Goal: Task Accomplishment & Management: Use online tool/utility

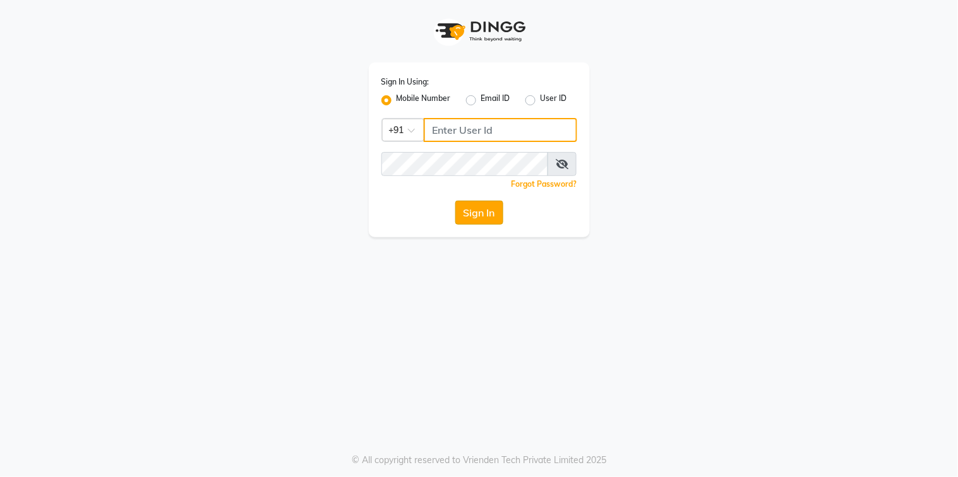
type input "9067575168"
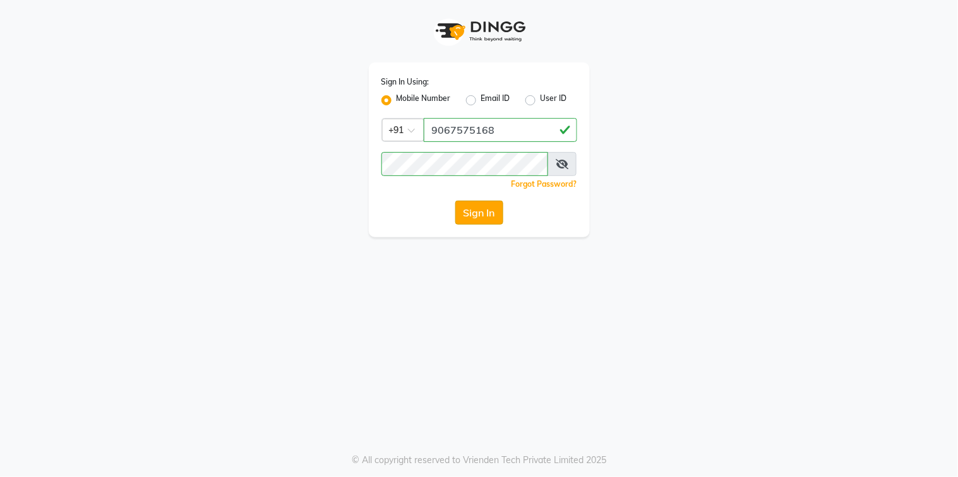
click at [491, 220] on button "Sign In" at bounding box center [479, 213] width 48 height 24
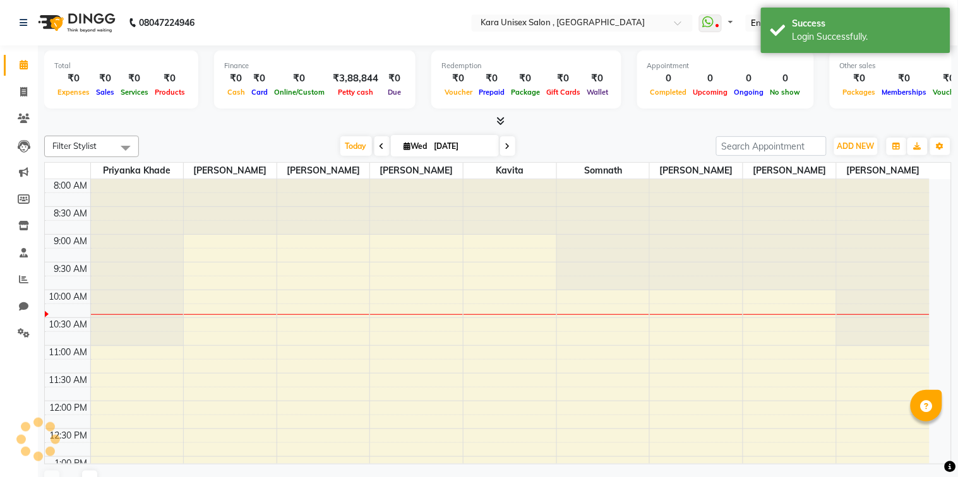
select select "en"
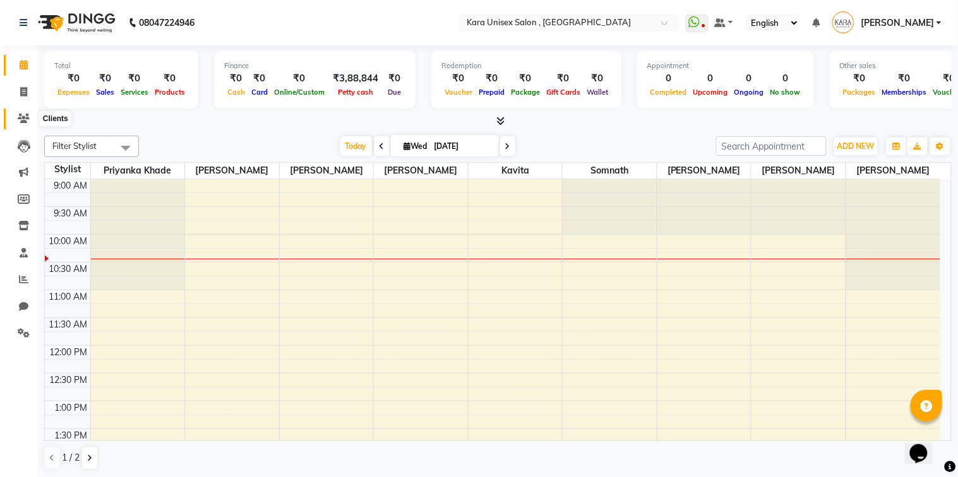
click at [18, 116] on icon at bounding box center [24, 118] width 12 height 9
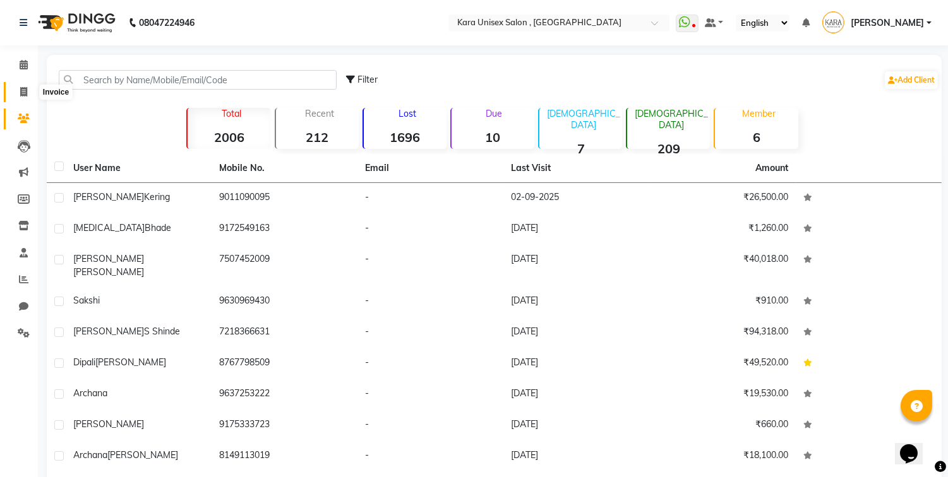
click at [24, 90] on icon at bounding box center [23, 91] width 7 height 9
select select "service"
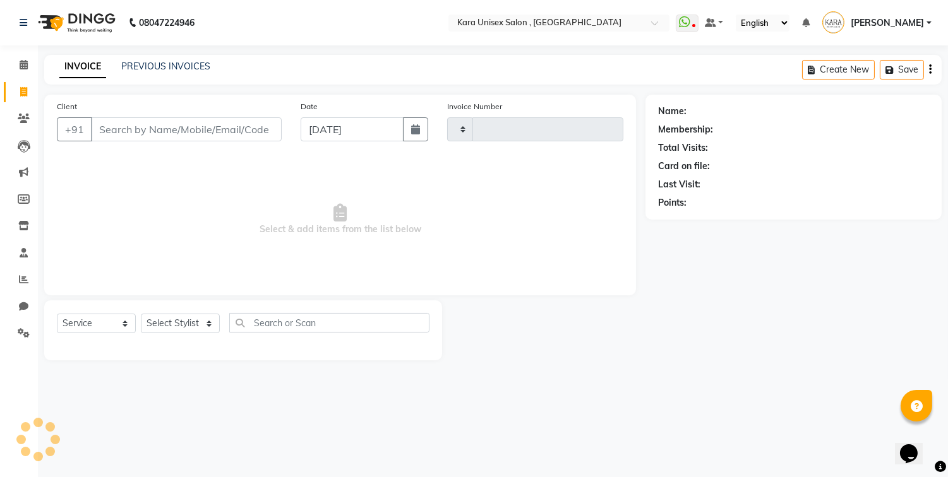
type input "0526"
select select "7293"
click at [430, 140] on button "button" at bounding box center [419, 129] width 25 height 24
select select "9"
select select "2025"
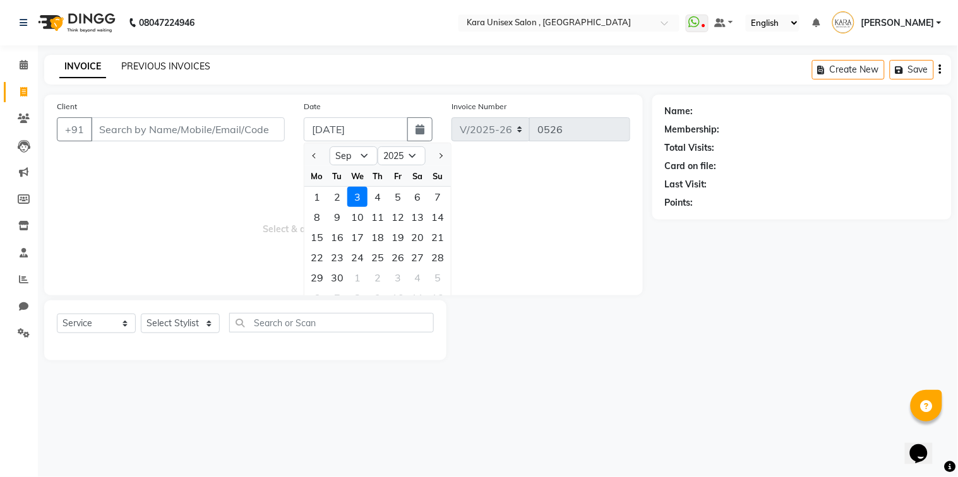
click at [140, 69] on link "PREVIOUS INVOICES" at bounding box center [165, 66] width 89 height 11
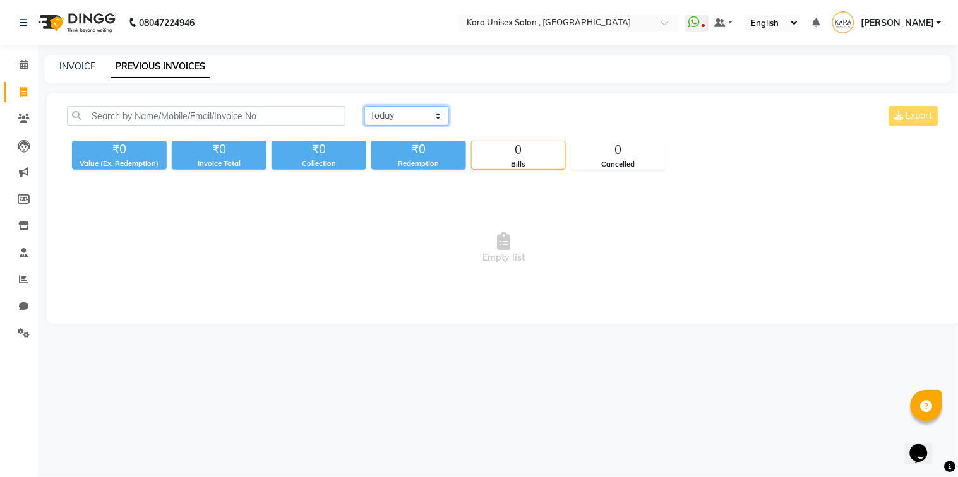
select select "[DATE]"
click at [364, 106] on select "[DATE] [DATE] Custom Range" at bounding box center [406, 116] width 85 height 20
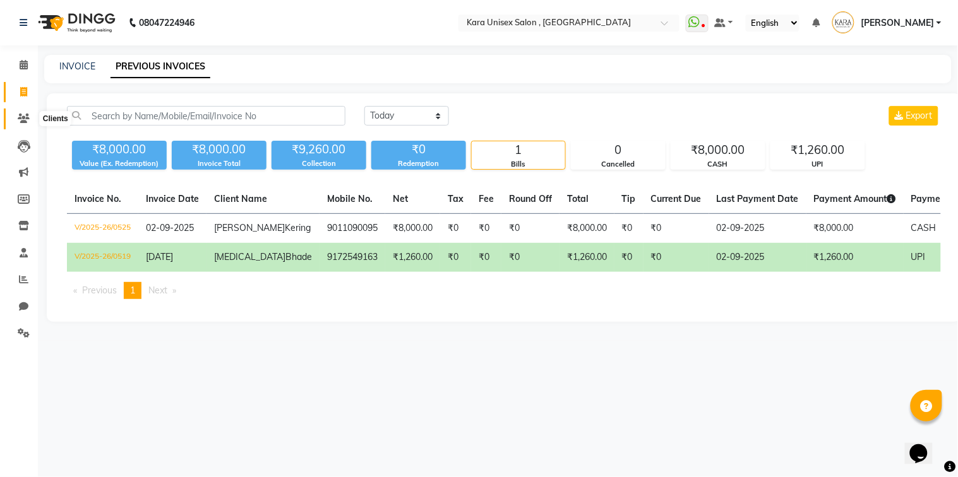
click at [27, 124] on span at bounding box center [24, 119] width 22 height 15
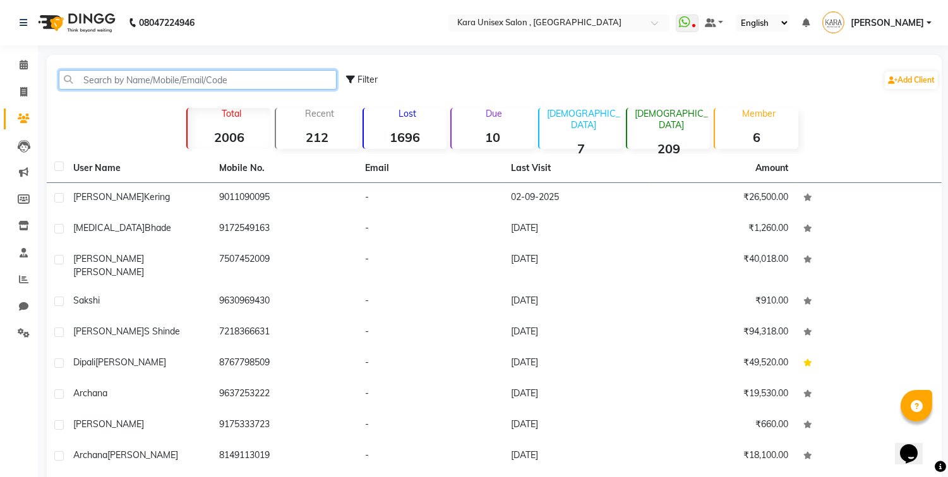
click at [168, 80] on input "text" at bounding box center [198, 80] width 278 height 20
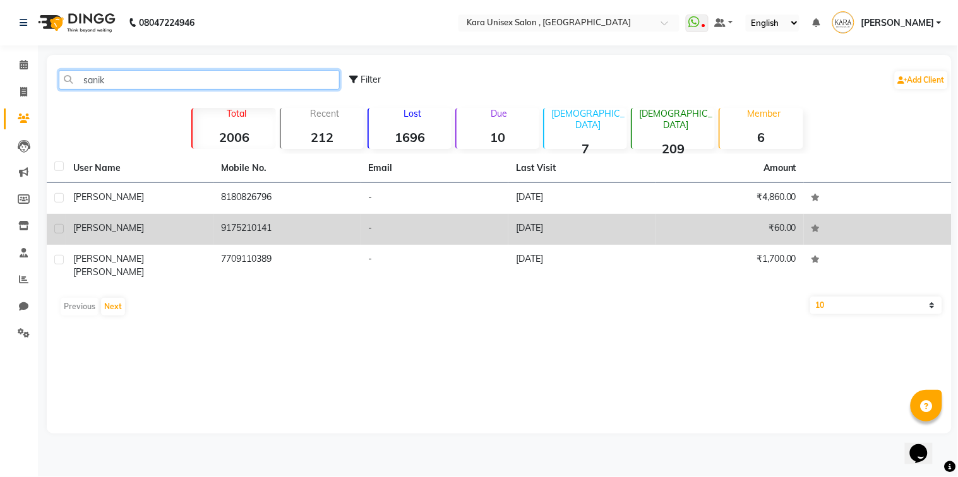
type input "sanik"
click at [221, 215] on td "9175210141" at bounding box center [287, 229] width 148 height 31
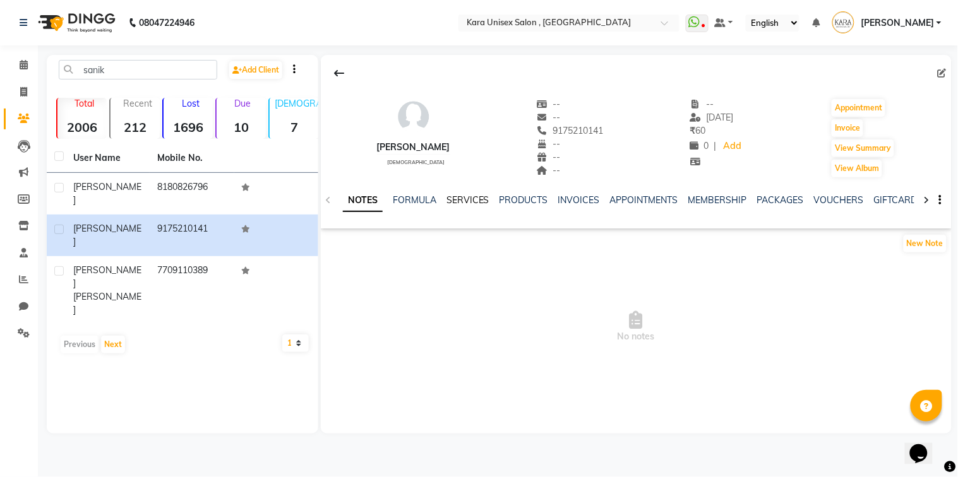
click at [486, 200] on link "SERVICES" at bounding box center [467, 199] width 43 height 11
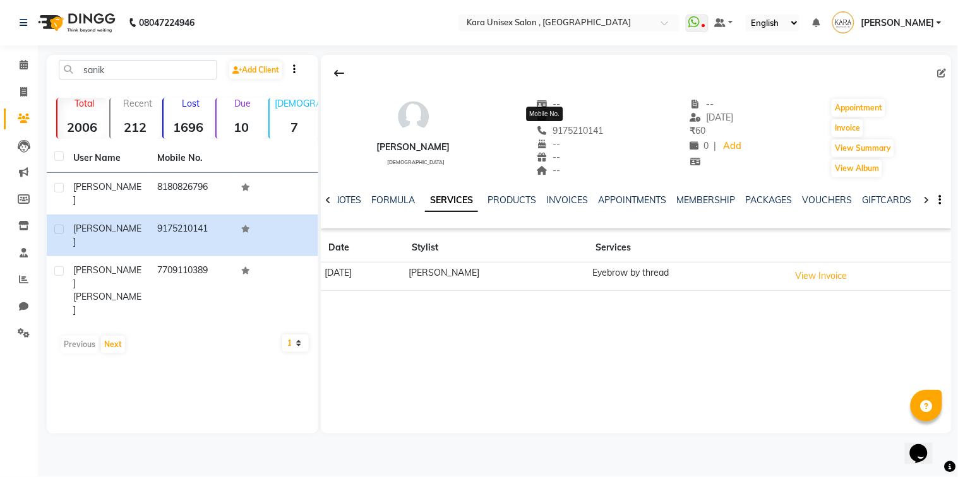
drag, startPoint x: 578, startPoint y: 124, endPoint x: 528, endPoint y: 129, distance: 50.8
click at [537, 129] on span "9175210141" at bounding box center [570, 130] width 67 height 11
copy span "9175210141"
click at [28, 92] on span at bounding box center [24, 92] width 22 height 15
select select "service"
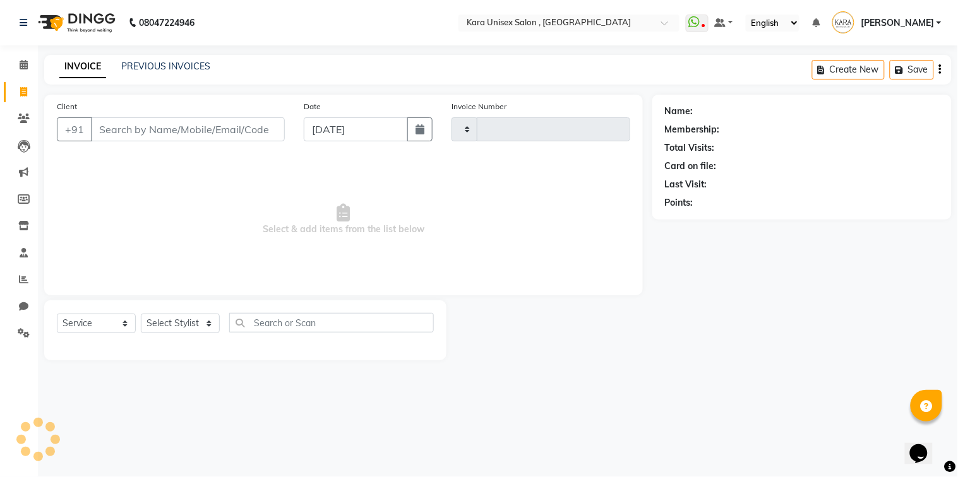
type input "0526"
select select "7293"
click at [169, 126] on input "Client" at bounding box center [188, 129] width 194 height 24
type input "9175210141"
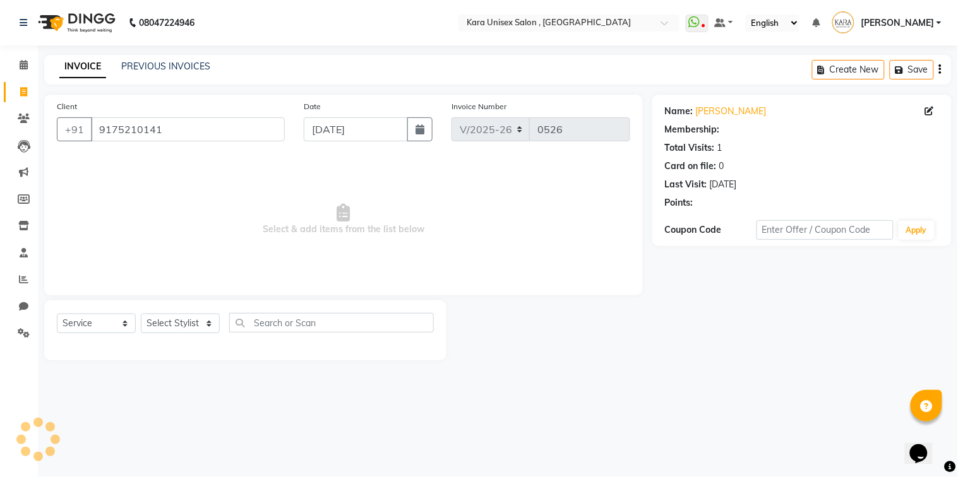
select select "1: Object"
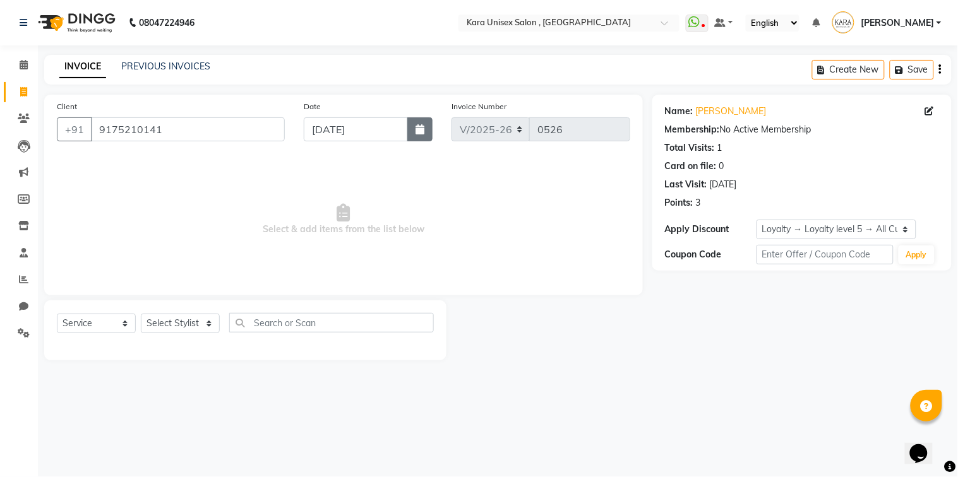
click at [415, 134] on button "button" at bounding box center [419, 129] width 25 height 24
select select "9"
select select "2025"
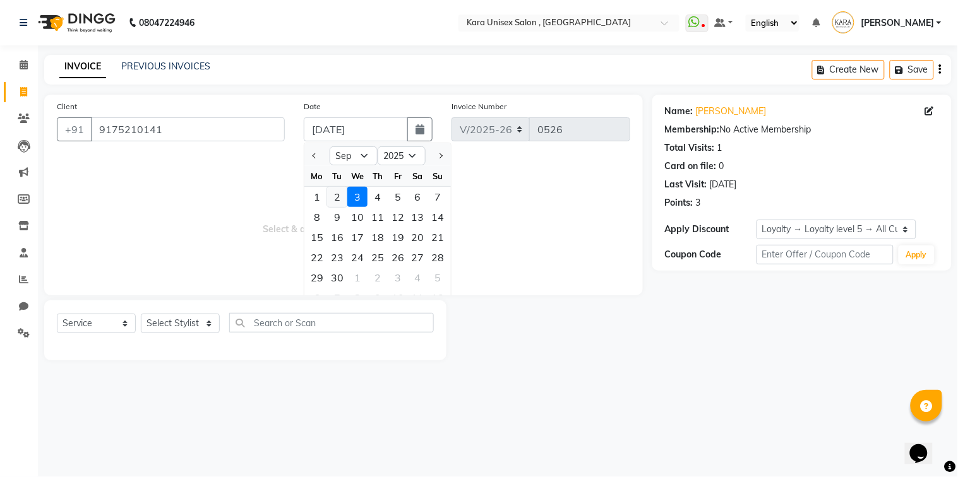
click at [337, 196] on div "2" at bounding box center [337, 197] width 20 height 20
type input "02-09-2025"
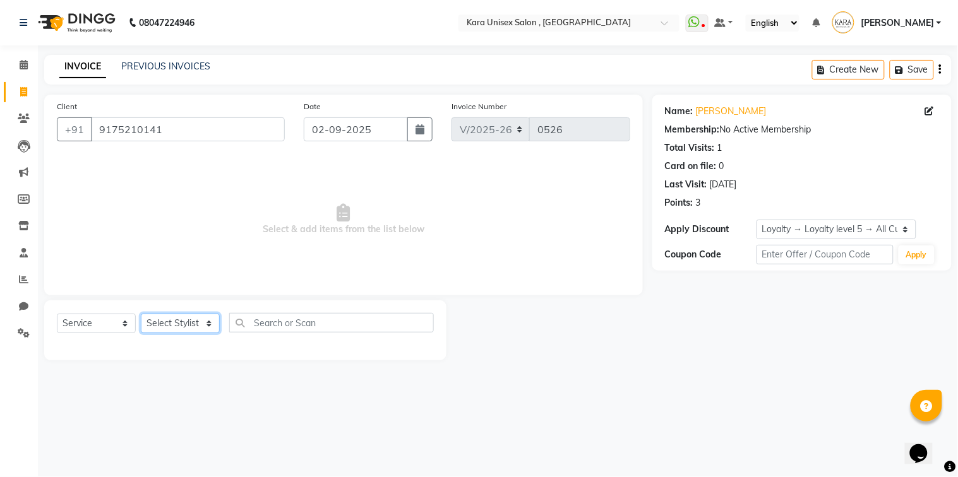
select select "70478"
click at [141, 314] on select "Select Stylist Alka Atul [PERSON_NAME] Guru [PERSON_NAME] Neha [PERSON_NAME] [P…" at bounding box center [180, 324] width 79 height 20
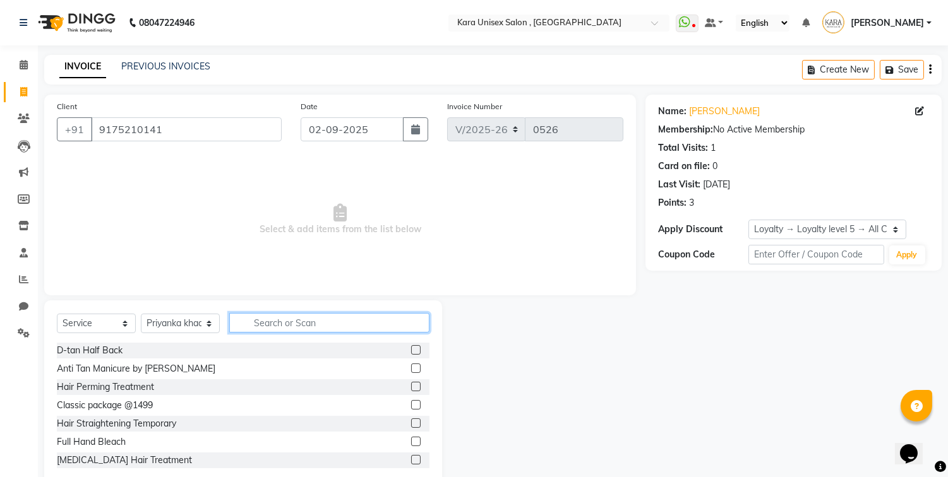
click at [266, 326] on input "text" at bounding box center [329, 323] width 200 height 20
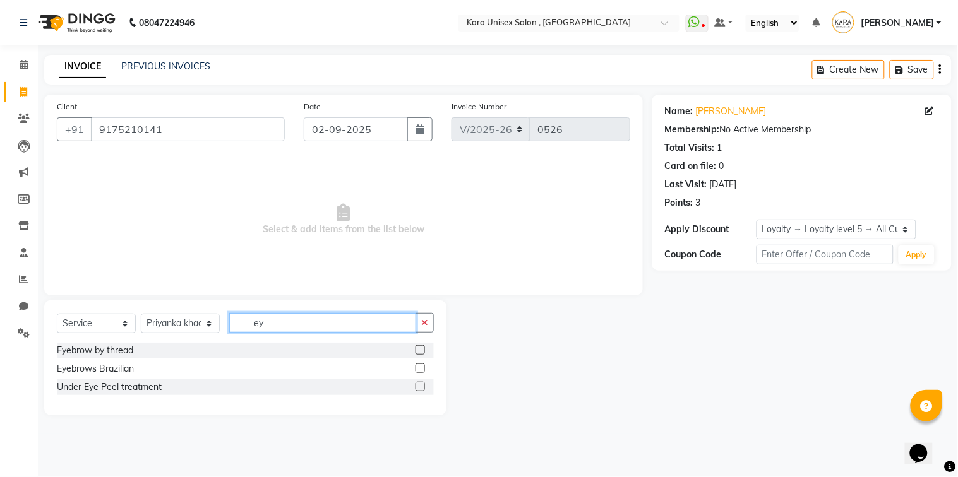
type input "ey"
click at [418, 351] on label at bounding box center [419, 349] width 9 height 9
click at [418, 351] on input "checkbox" at bounding box center [419, 351] width 8 height 8
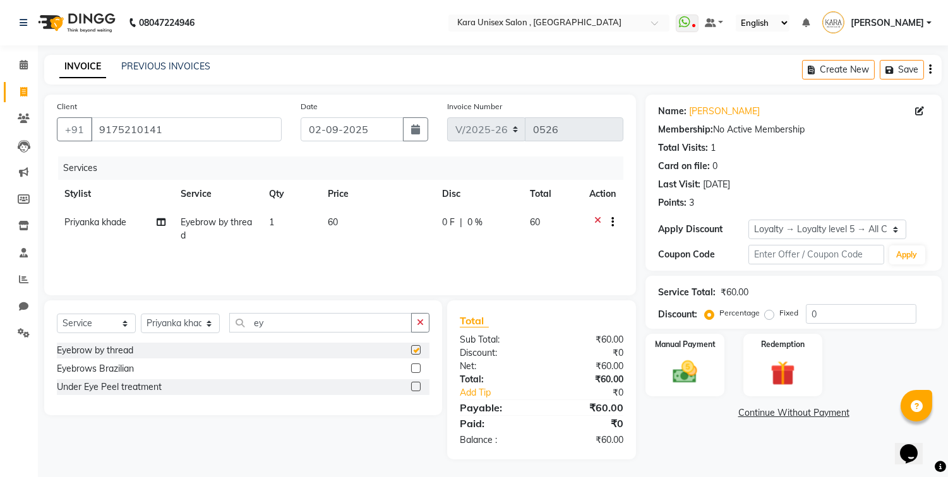
checkbox input "false"
click at [709, 394] on div "Manual Payment" at bounding box center [685, 365] width 82 height 64
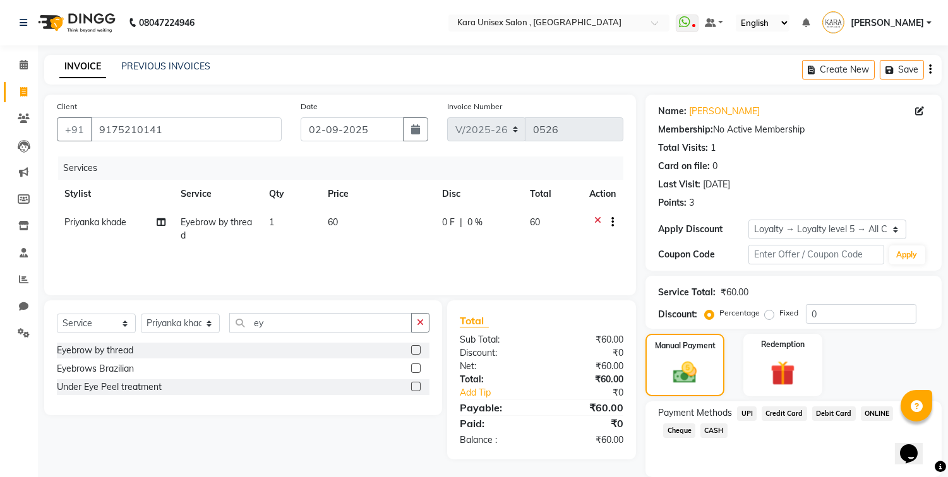
click at [746, 415] on span "UPI" at bounding box center [747, 414] width 20 height 15
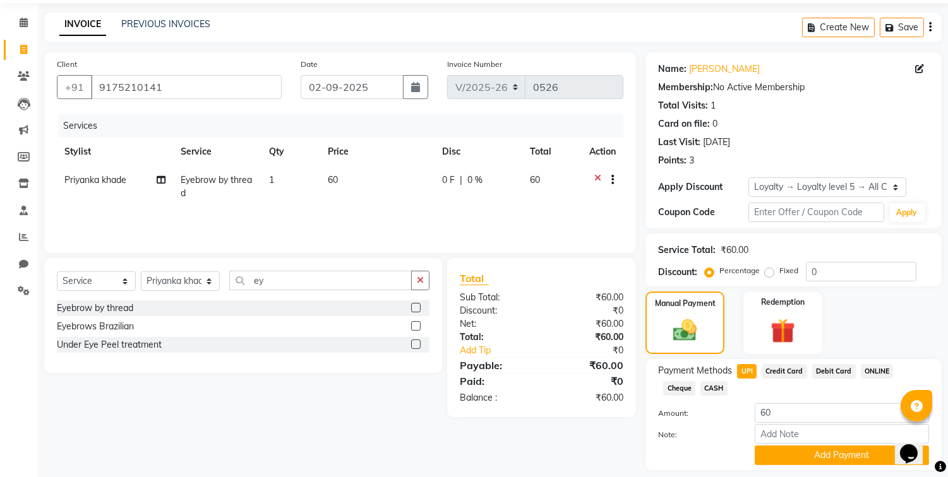
scroll to position [80, 0]
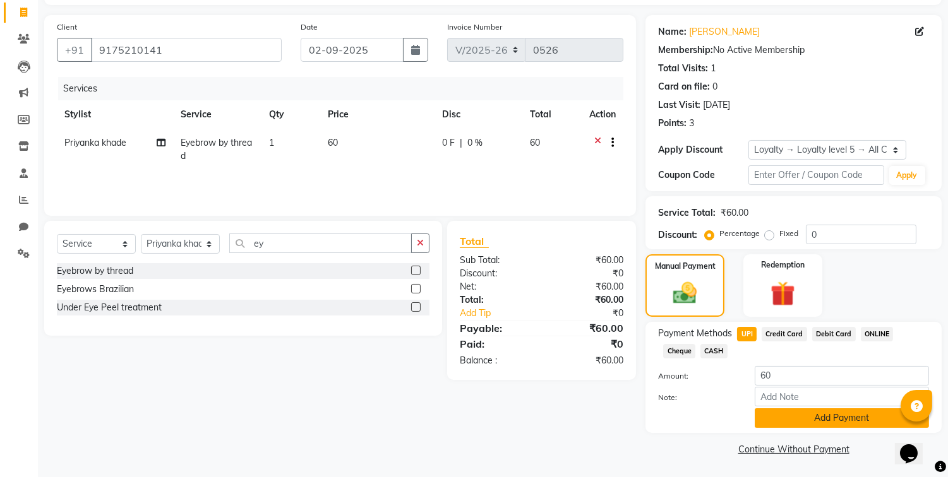
click at [784, 420] on button "Add Payment" at bounding box center [841, 418] width 174 height 20
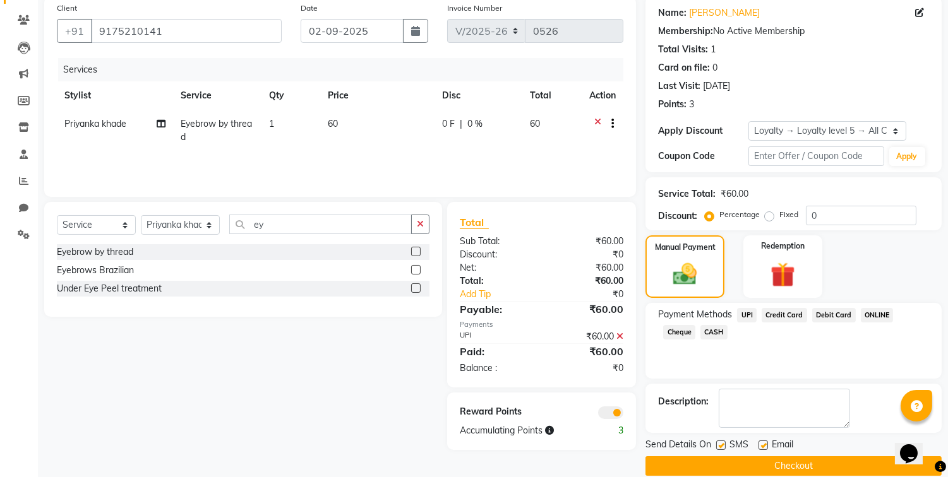
scroll to position [116, 0]
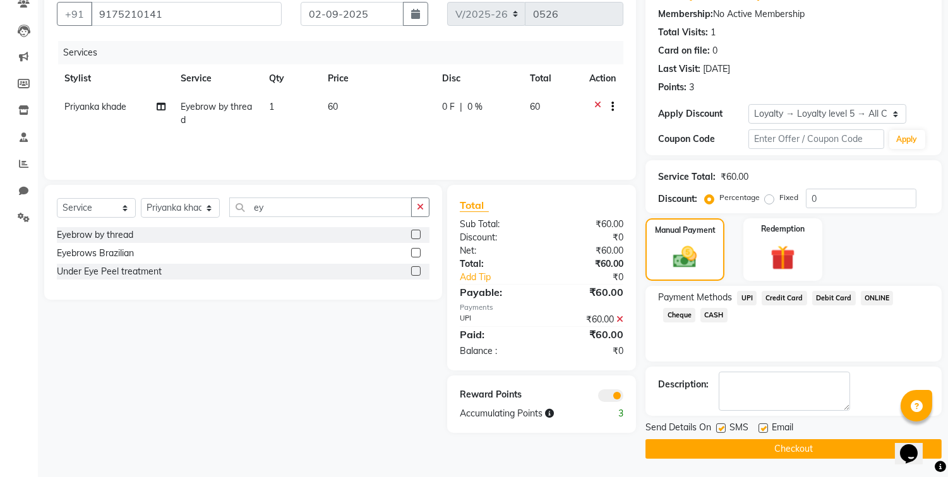
click at [771, 449] on button "Checkout" at bounding box center [793, 449] width 296 height 20
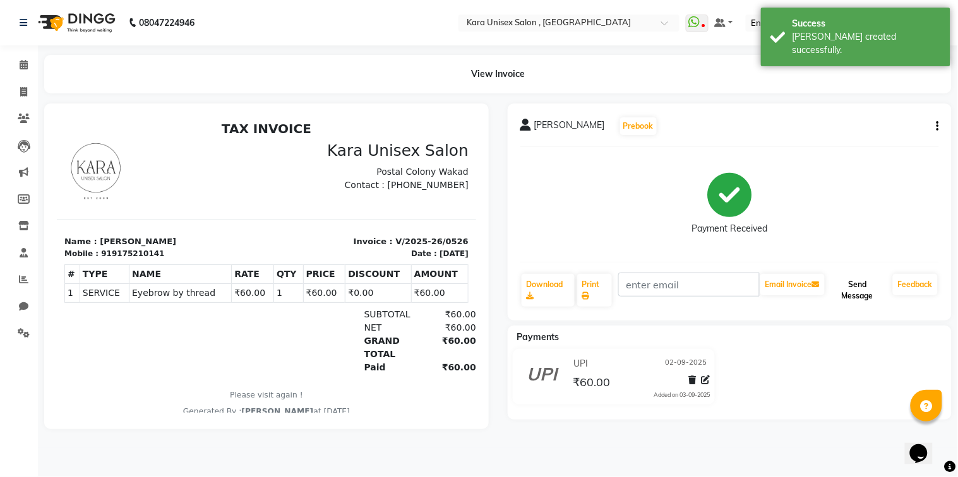
click at [859, 286] on button "Send Message" at bounding box center [857, 290] width 61 height 33
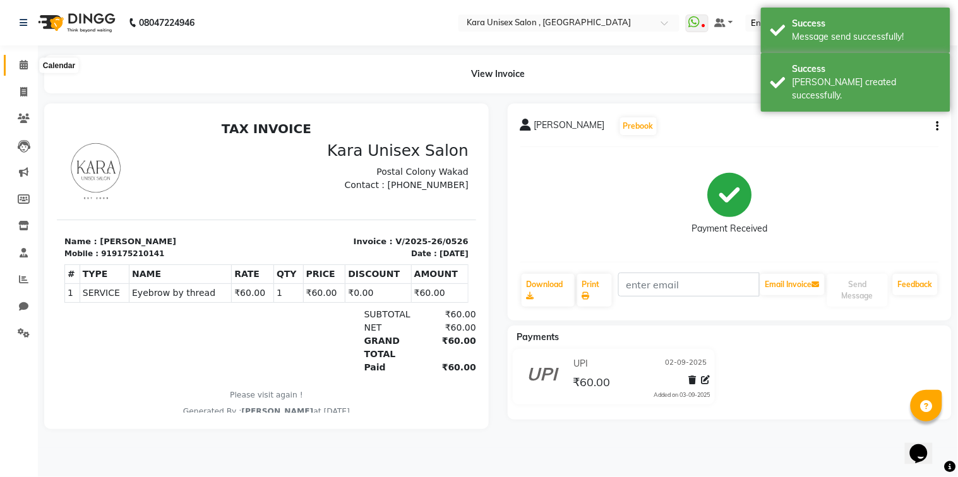
click at [24, 66] on icon at bounding box center [24, 64] width 8 height 9
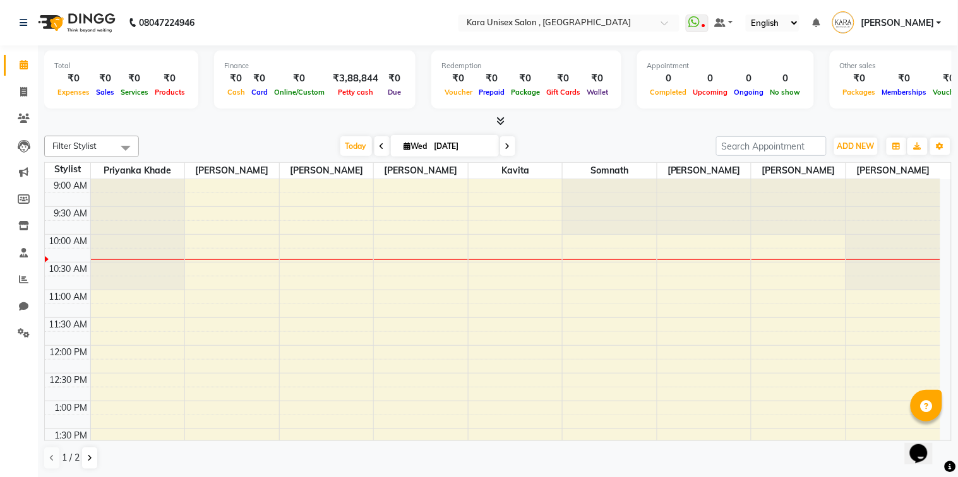
click at [498, 117] on icon at bounding box center [500, 120] width 8 height 9
